Goal: Transaction & Acquisition: Purchase product/service

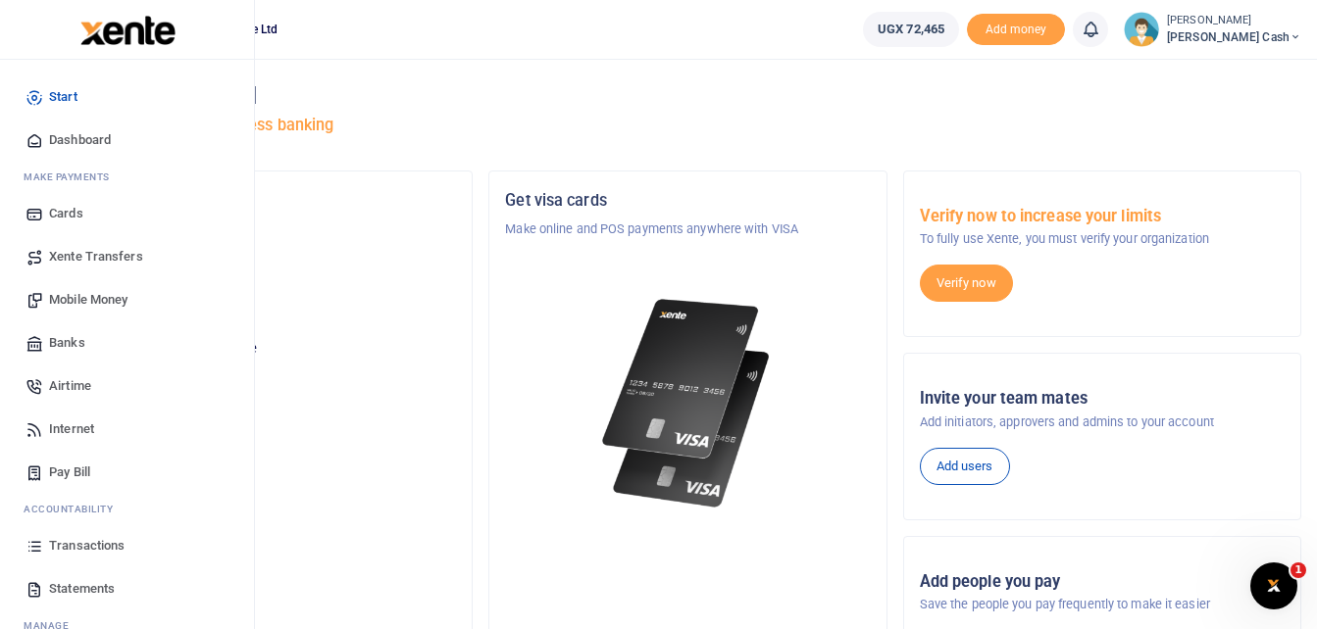
click at [83, 292] on span "Mobile Money" at bounding box center [88, 300] width 78 height 20
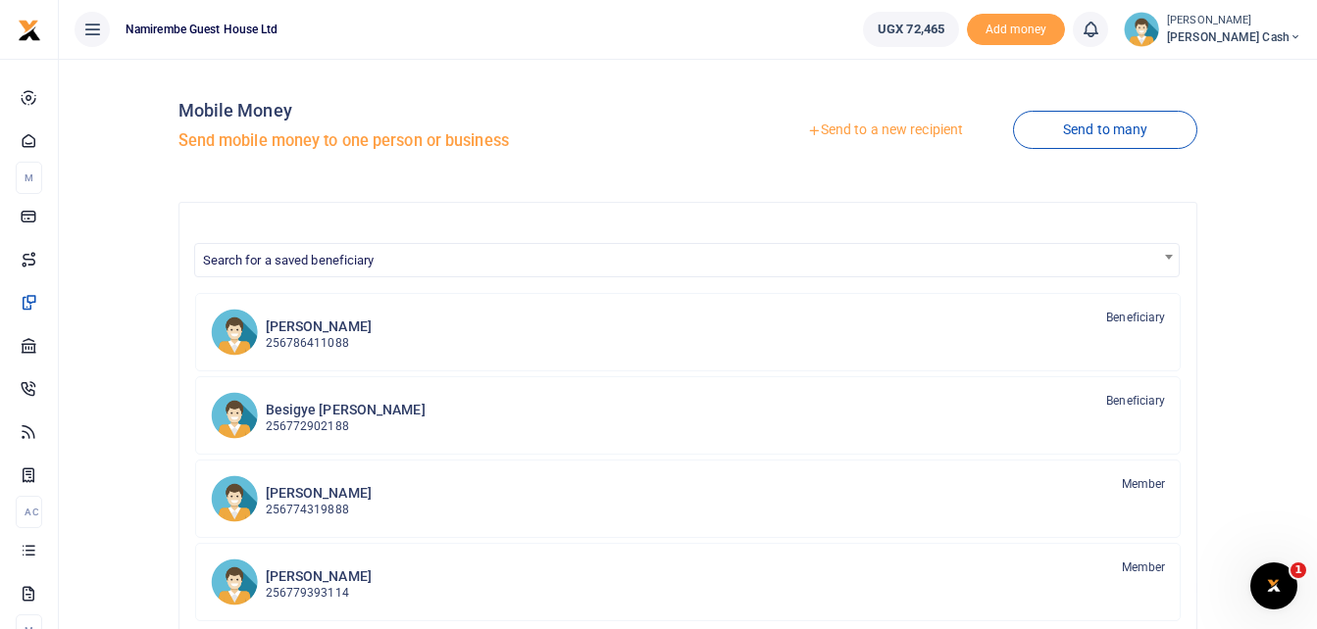
click at [879, 125] on link "Send to a new recipient" at bounding box center [885, 130] width 256 height 35
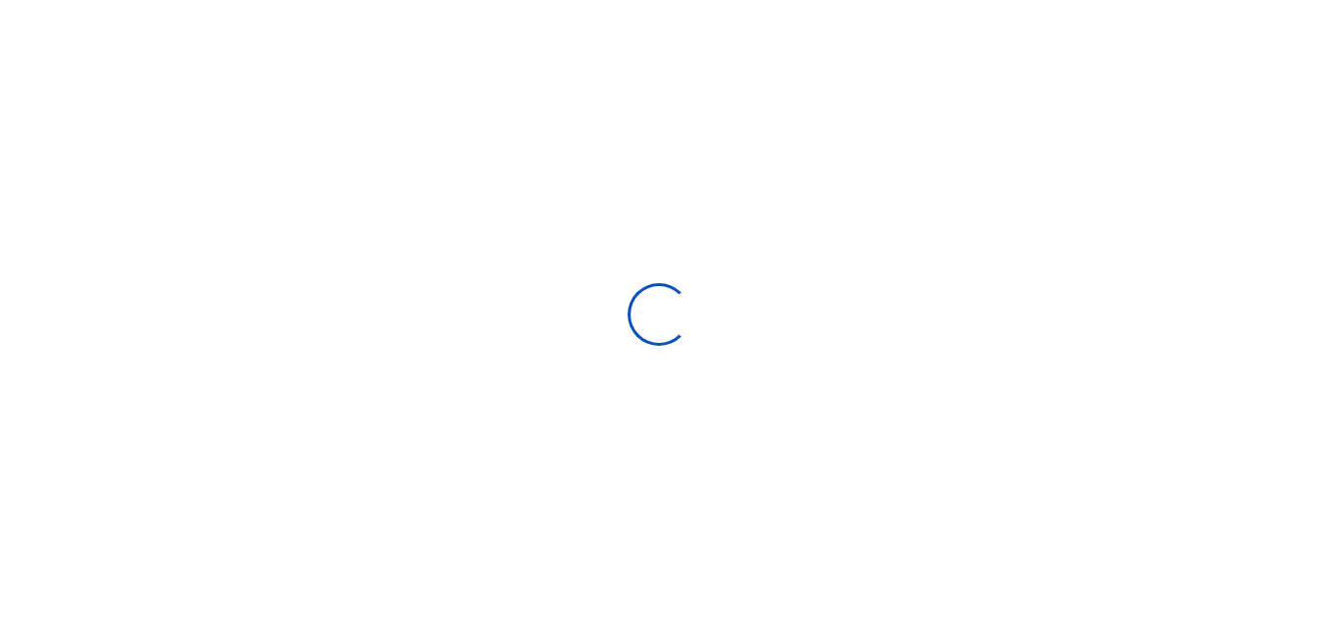
select select "Loading bundles"
select select
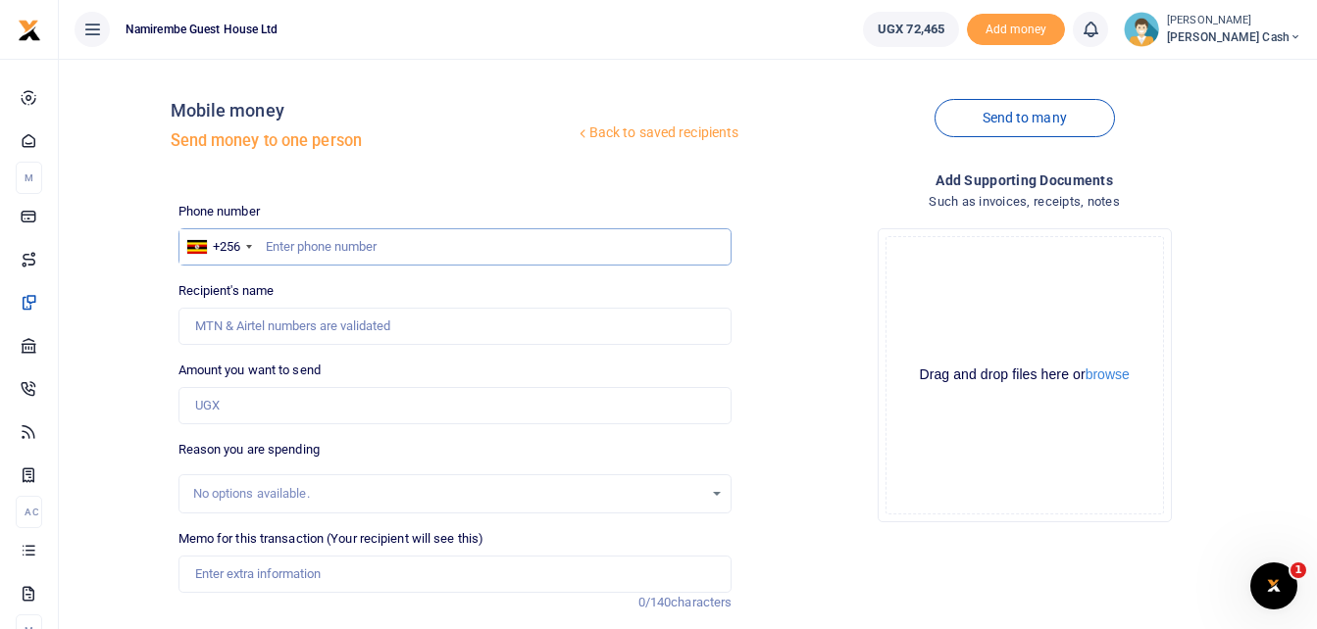
click at [348, 243] on input "text" at bounding box center [455, 246] width 554 height 37
type input "0775224455"
type input "Penlope Kyotungire"
type input "0775224455"
click at [259, 407] on input "Amount you want to send" at bounding box center [455, 405] width 554 height 37
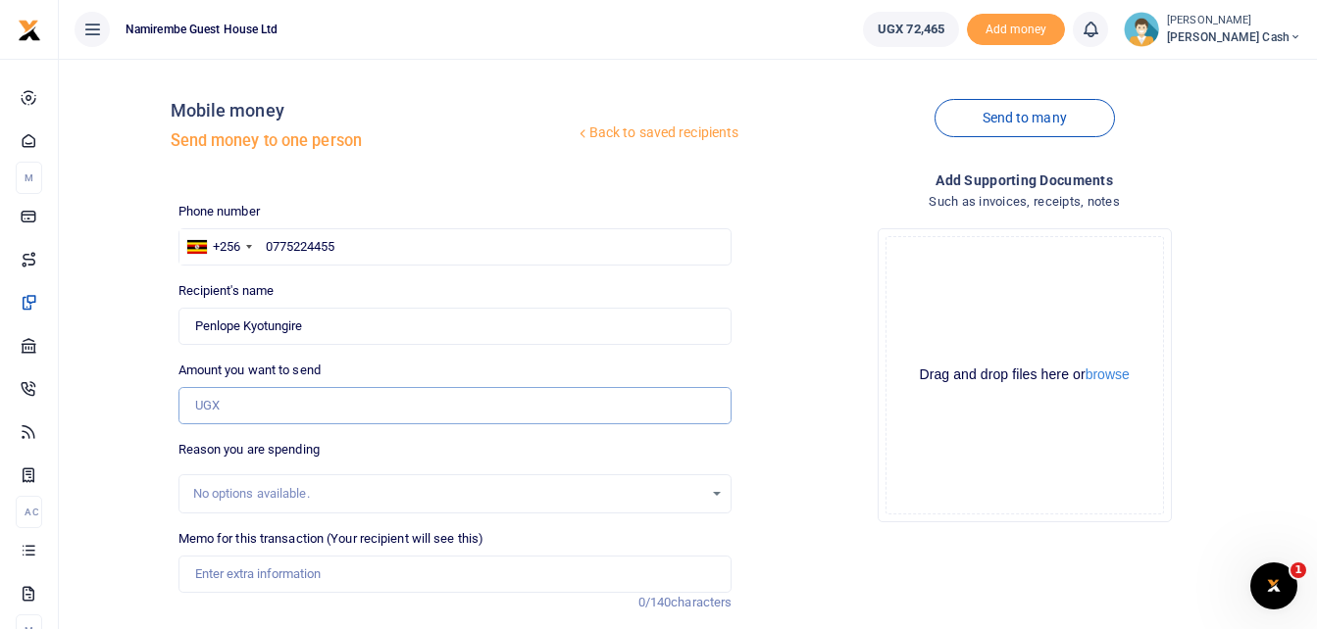
type input "6"
type input "0"
type input "36,500"
click at [210, 583] on input "Memo for this transaction (Your recipient will see this)" at bounding box center [455, 574] width 554 height 37
type input "B"
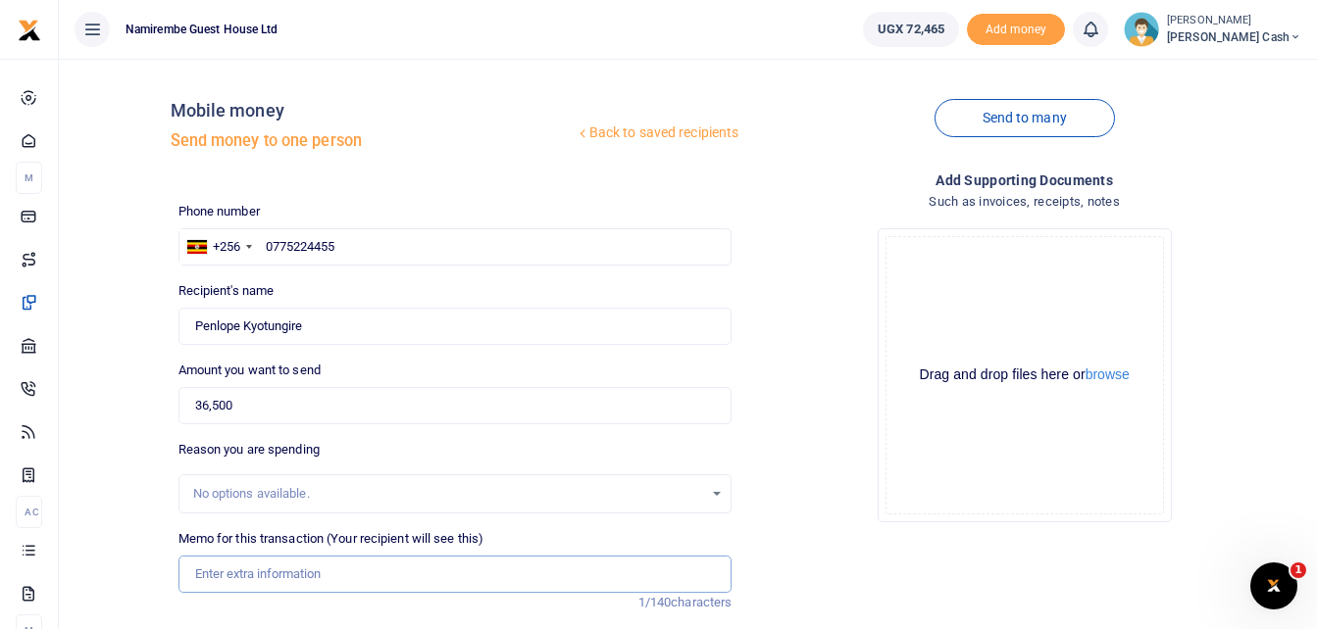
type input "n"
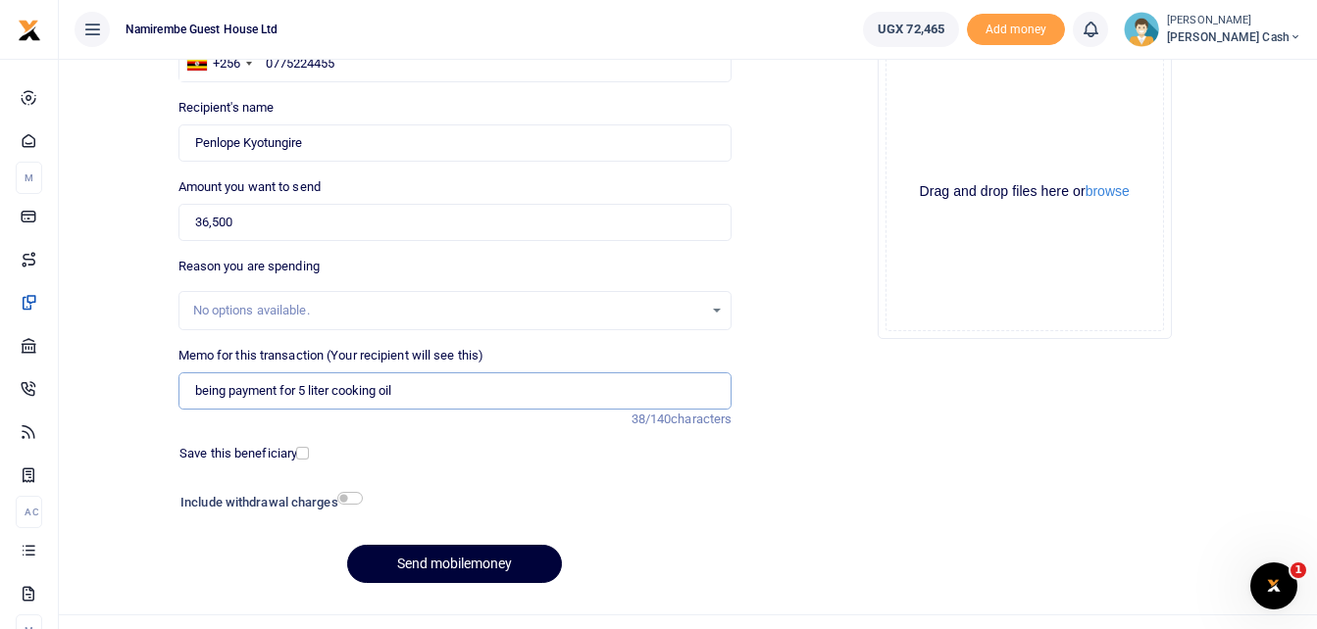
scroll to position [220, 0]
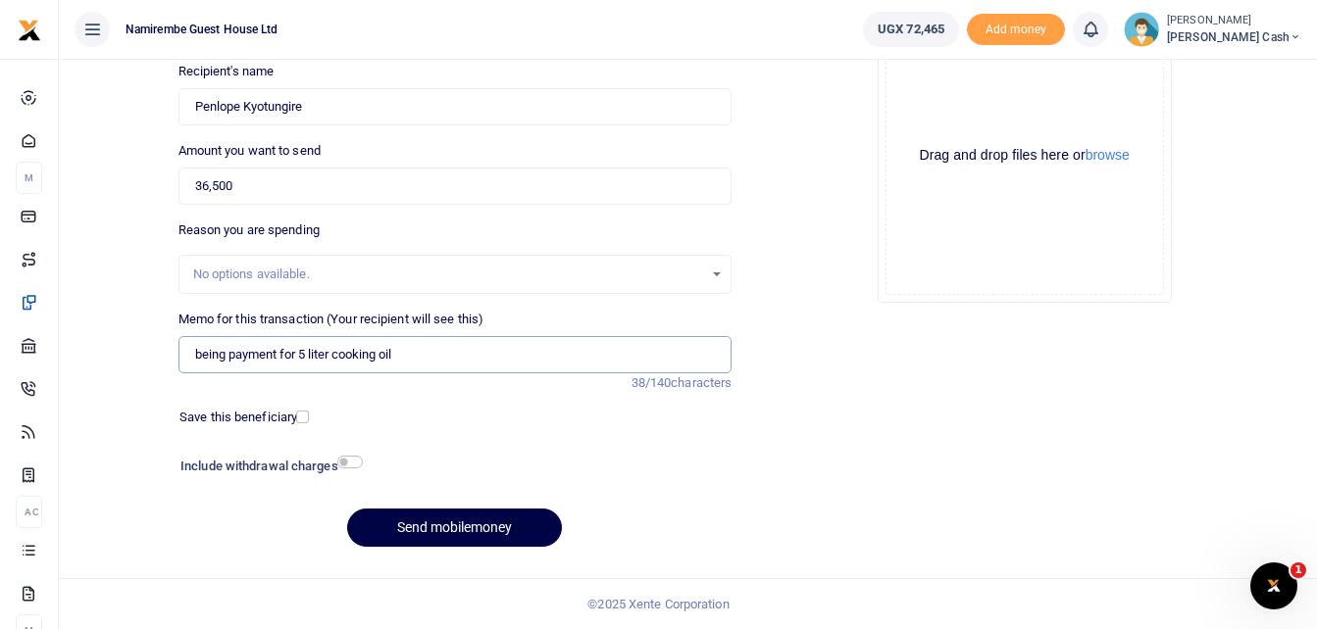
type input "being payment for 5 liter cooking oil"
click at [350, 456] on input "checkbox" at bounding box center [349, 462] width 25 height 13
checkbox input "true"
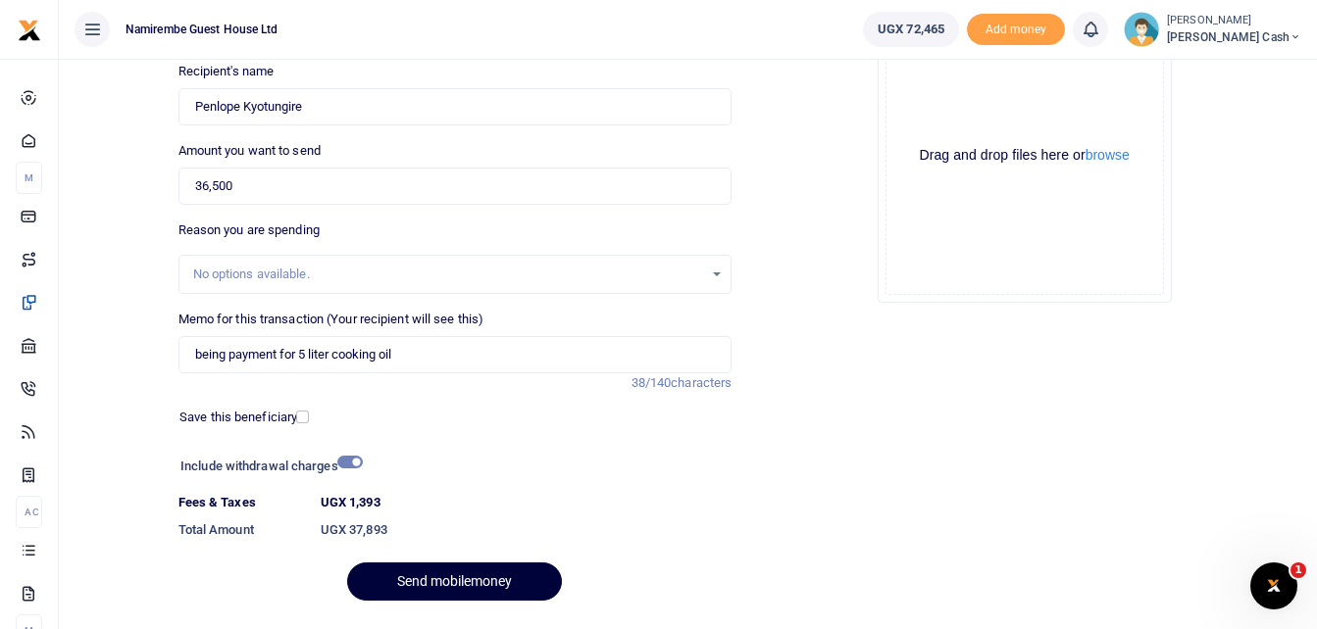
click at [443, 574] on button "Send mobilemoney" at bounding box center [454, 582] width 215 height 38
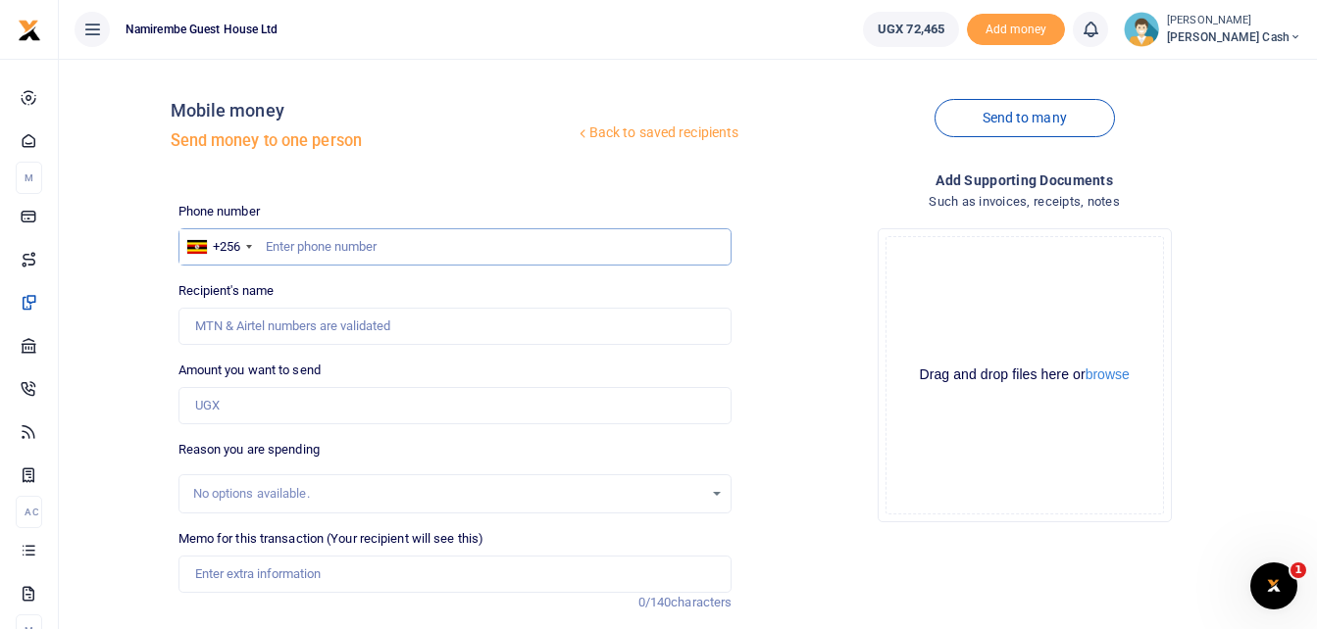
click at [274, 246] on input "text" at bounding box center [455, 246] width 554 height 37
type input "0786411088"
type input "[PERSON_NAME]"
type input "0786411088"
click at [234, 405] on input "Amount you want to send" at bounding box center [455, 405] width 554 height 37
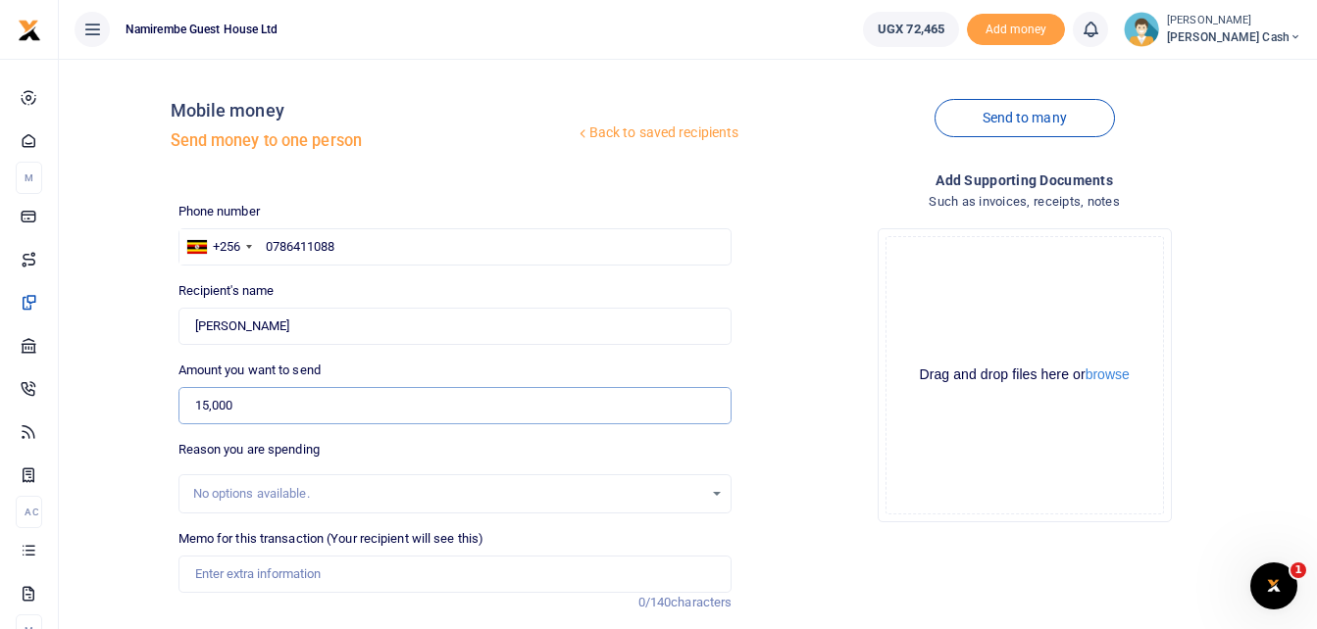
type input "15,000"
drag, startPoint x: 212, startPoint y: 575, endPoint x: 226, endPoint y: 579, distance: 15.5
click at [212, 575] on input "Memo for this transaction (Your recipient will see this)" at bounding box center [455, 574] width 554 height 37
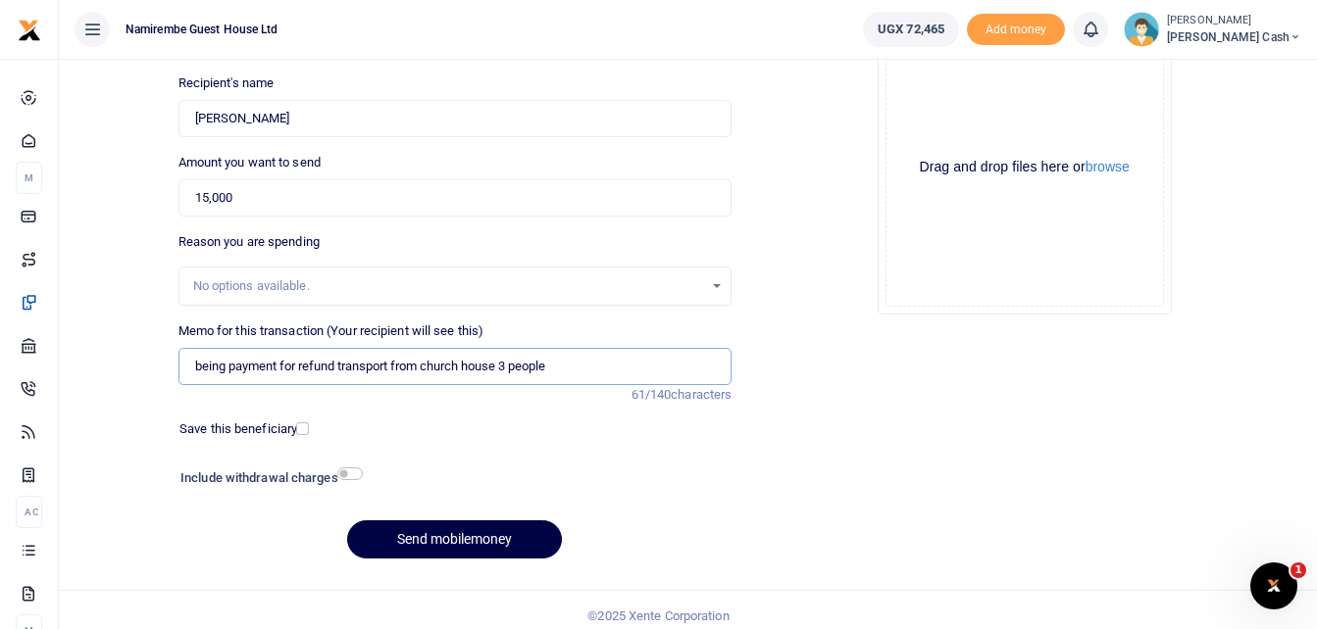
scroll to position [220, 0]
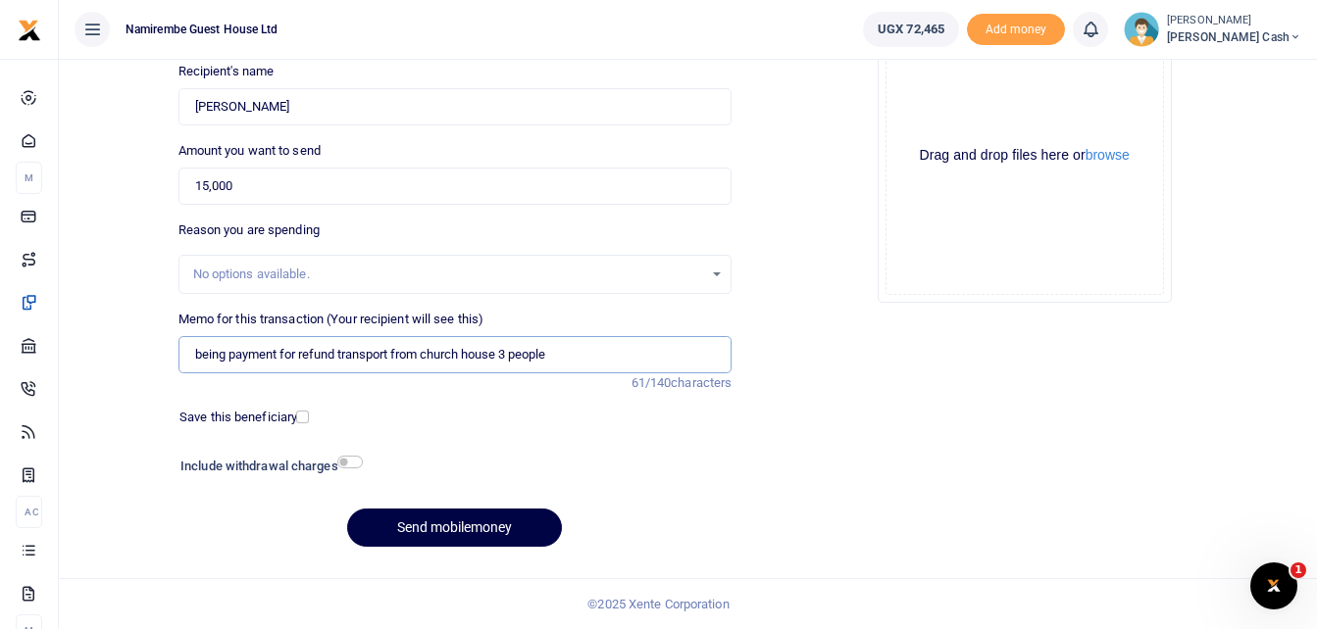
type input "being payment for refund transport from church house 3 people"
click at [350, 462] on input "checkbox" at bounding box center [349, 462] width 25 height 13
checkbox input "true"
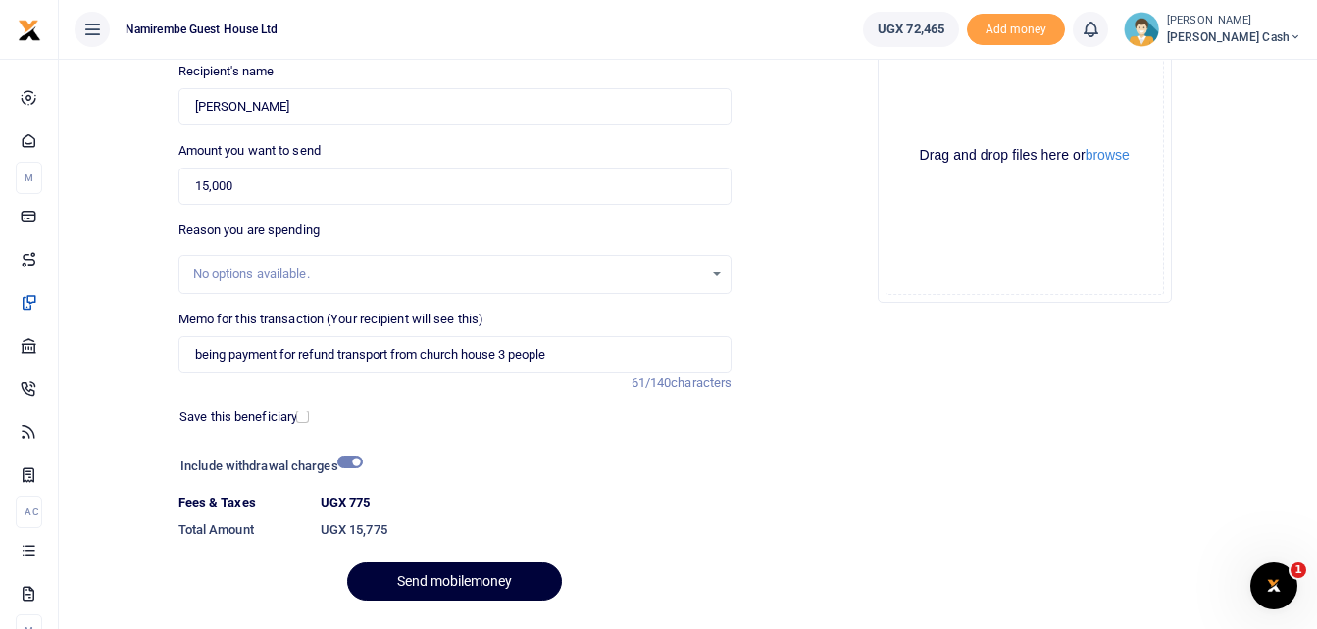
click at [475, 581] on button "Send mobilemoney" at bounding box center [454, 582] width 215 height 38
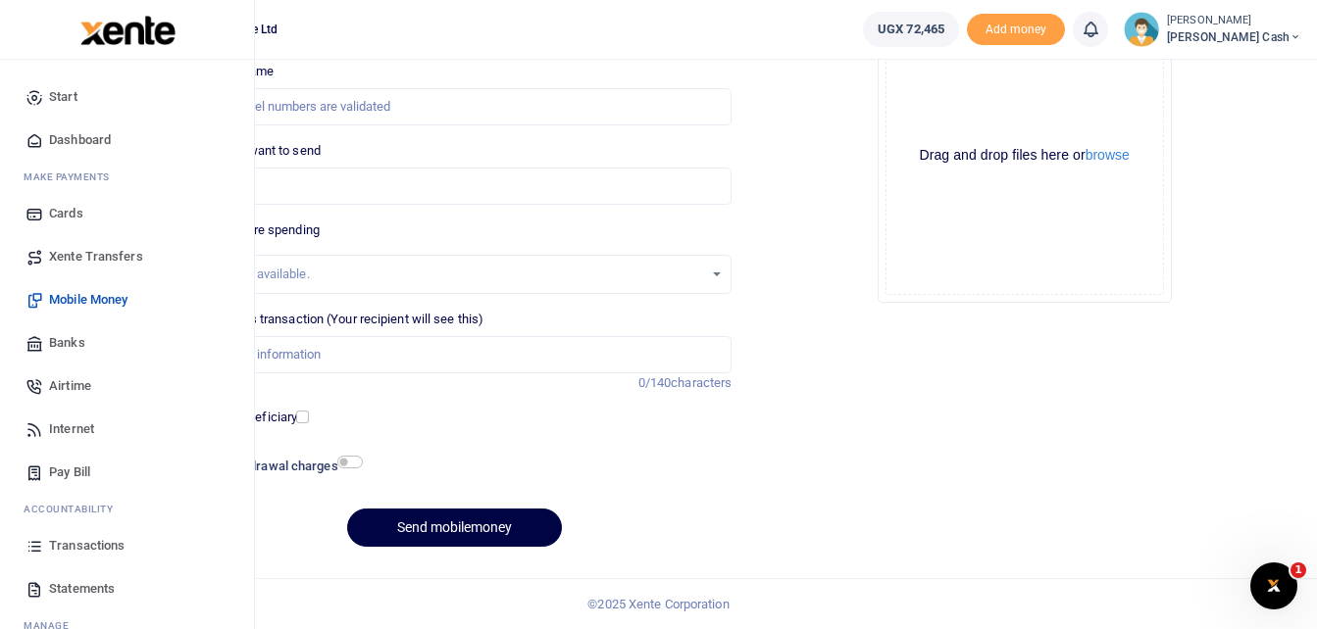
click at [88, 545] on span "Transactions" at bounding box center [86, 546] width 75 height 20
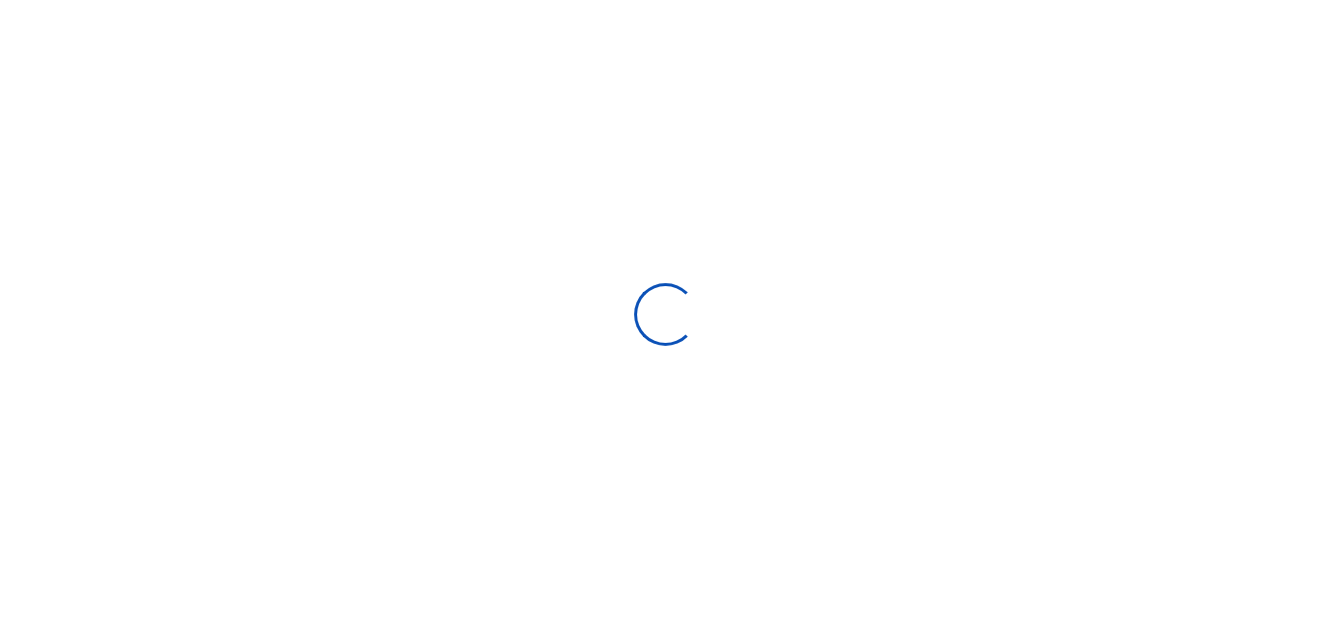
select select
type input "[DATE] - [DATE]"
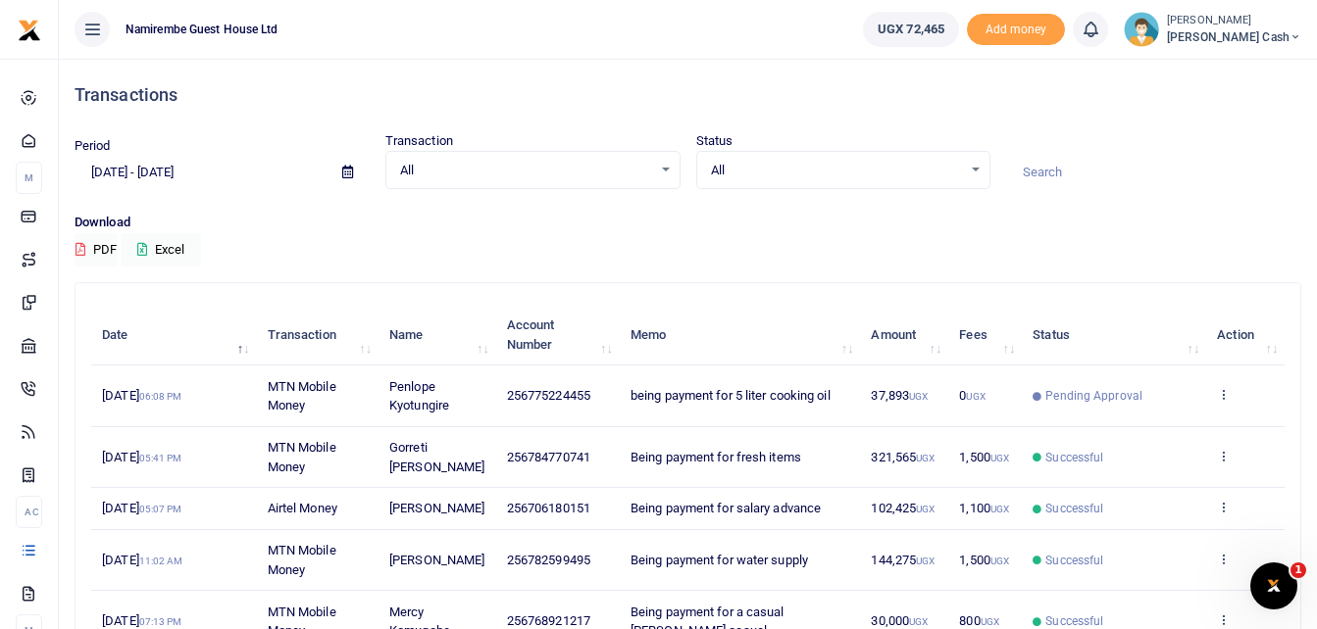
click at [813, 454] on td "Being payment for fresh items" at bounding box center [740, 457] width 241 height 61
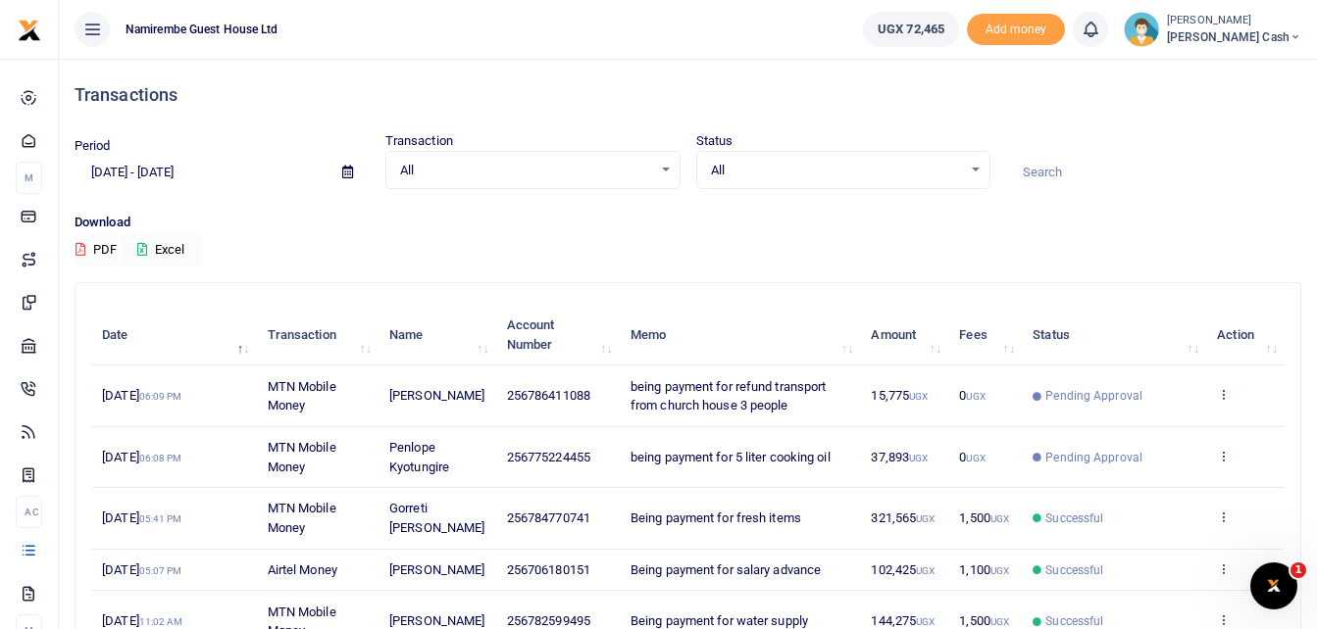
drag, startPoint x: 730, startPoint y: 454, endPoint x: 617, endPoint y: 252, distance: 231.8
click at [617, 252] on div "Download PDF Excel" at bounding box center [688, 240] width 1226 height 54
